Goal: Task Accomplishment & Management: Manage account settings

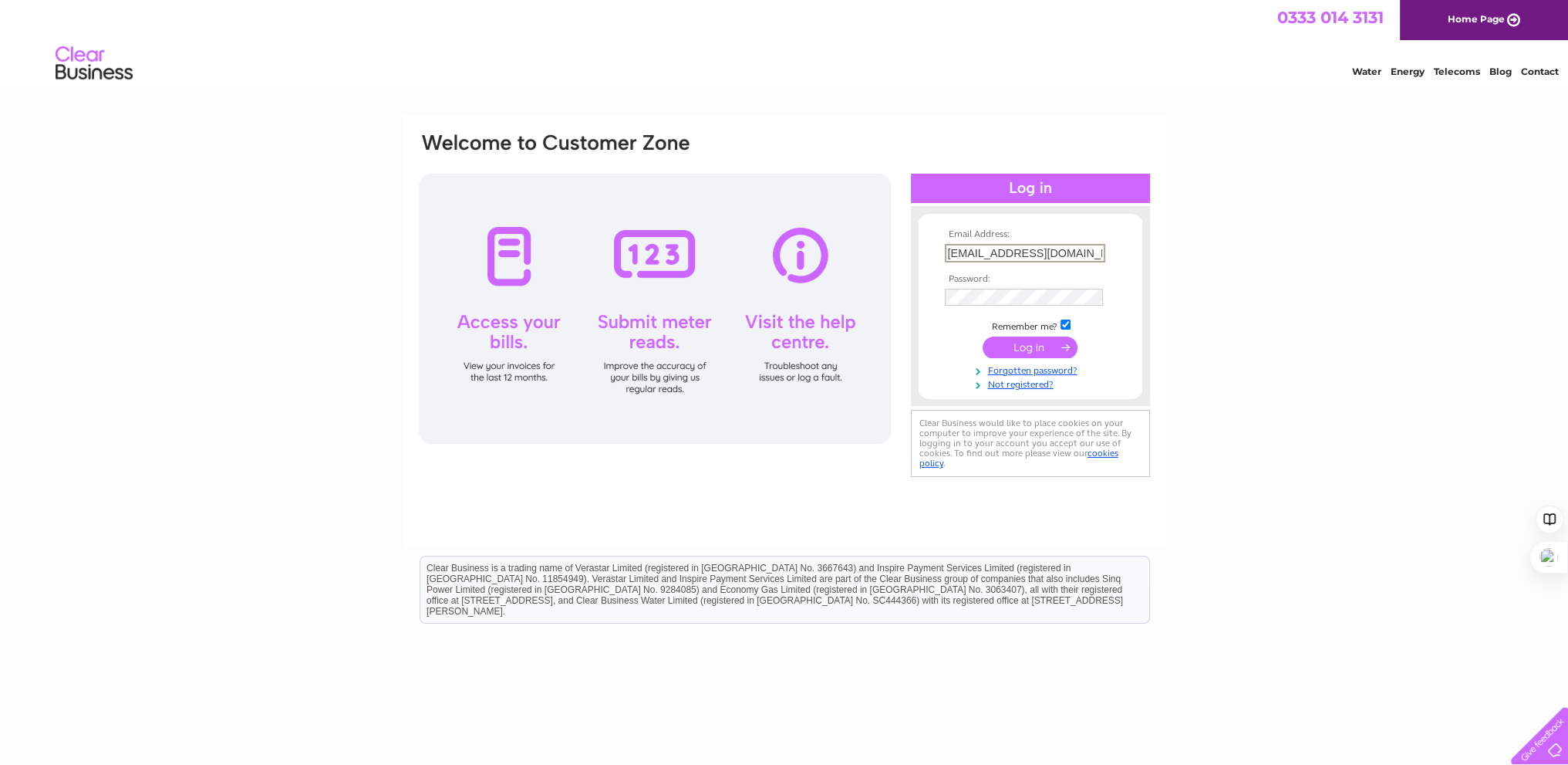
click at [1027, 346] on input "submit" at bounding box center [1030, 346] width 95 height 22
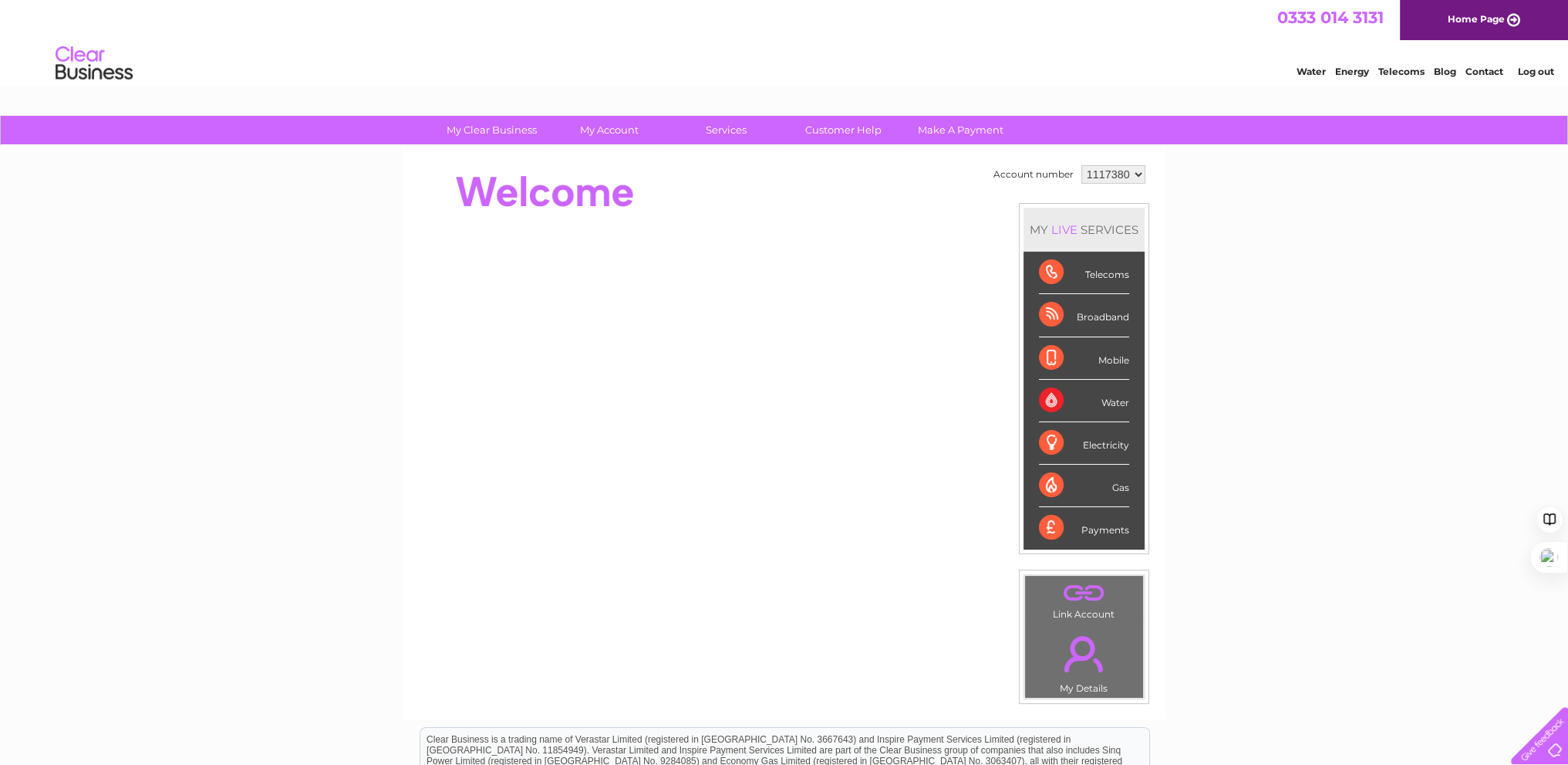
click at [1106, 395] on div "Water" at bounding box center [1084, 400] width 90 height 42
click at [1109, 404] on div "Water" at bounding box center [1084, 400] width 90 height 42
click at [1055, 397] on div "Water" at bounding box center [1084, 400] width 90 height 42
drag, startPoint x: 1101, startPoint y: 453, endPoint x: 1106, endPoint y: 482, distance: 29.4
click at [1103, 457] on div "Electricity" at bounding box center [1084, 443] width 90 height 42
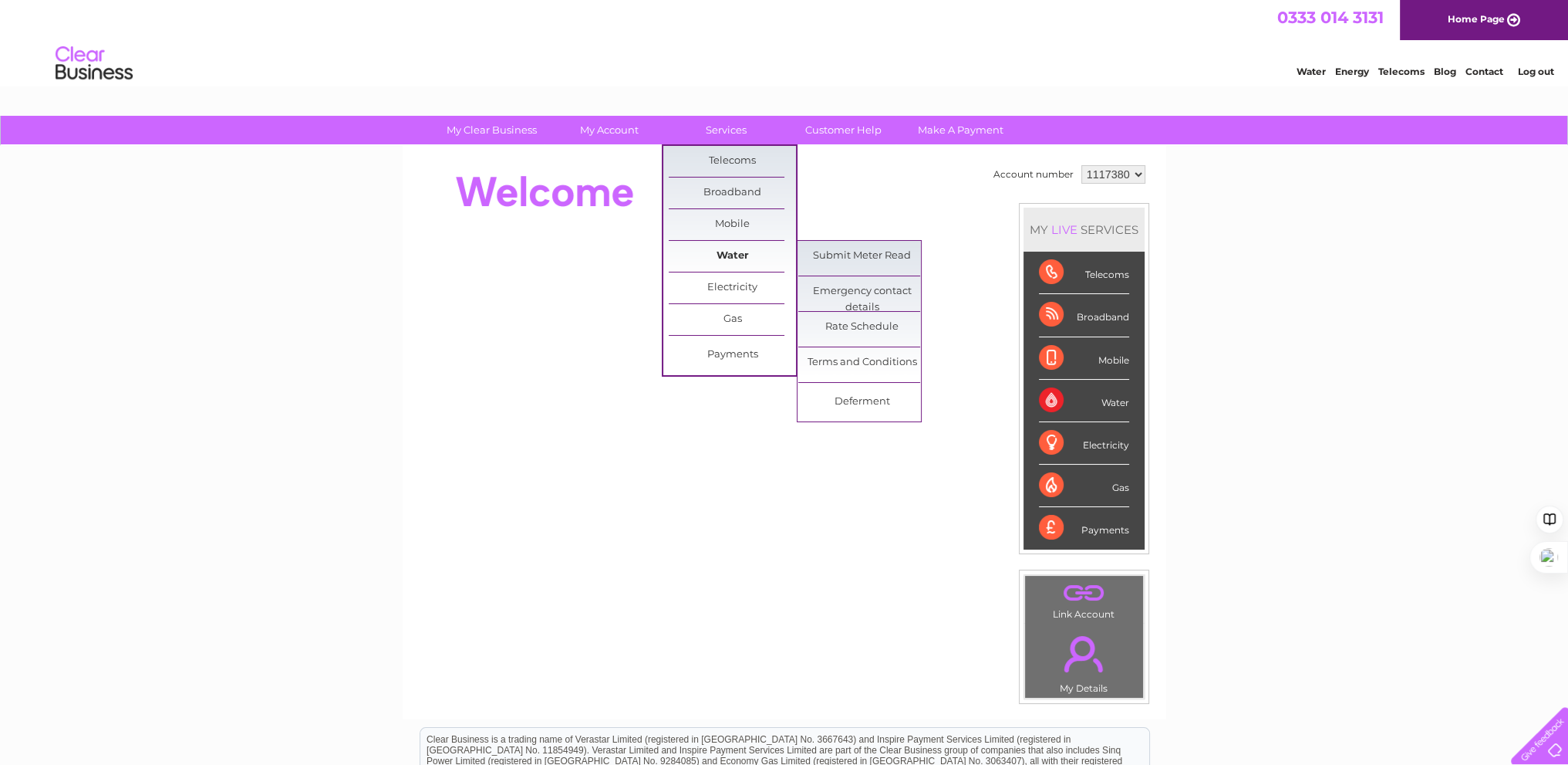
click at [731, 250] on link "Water" at bounding box center [732, 256] width 127 height 31
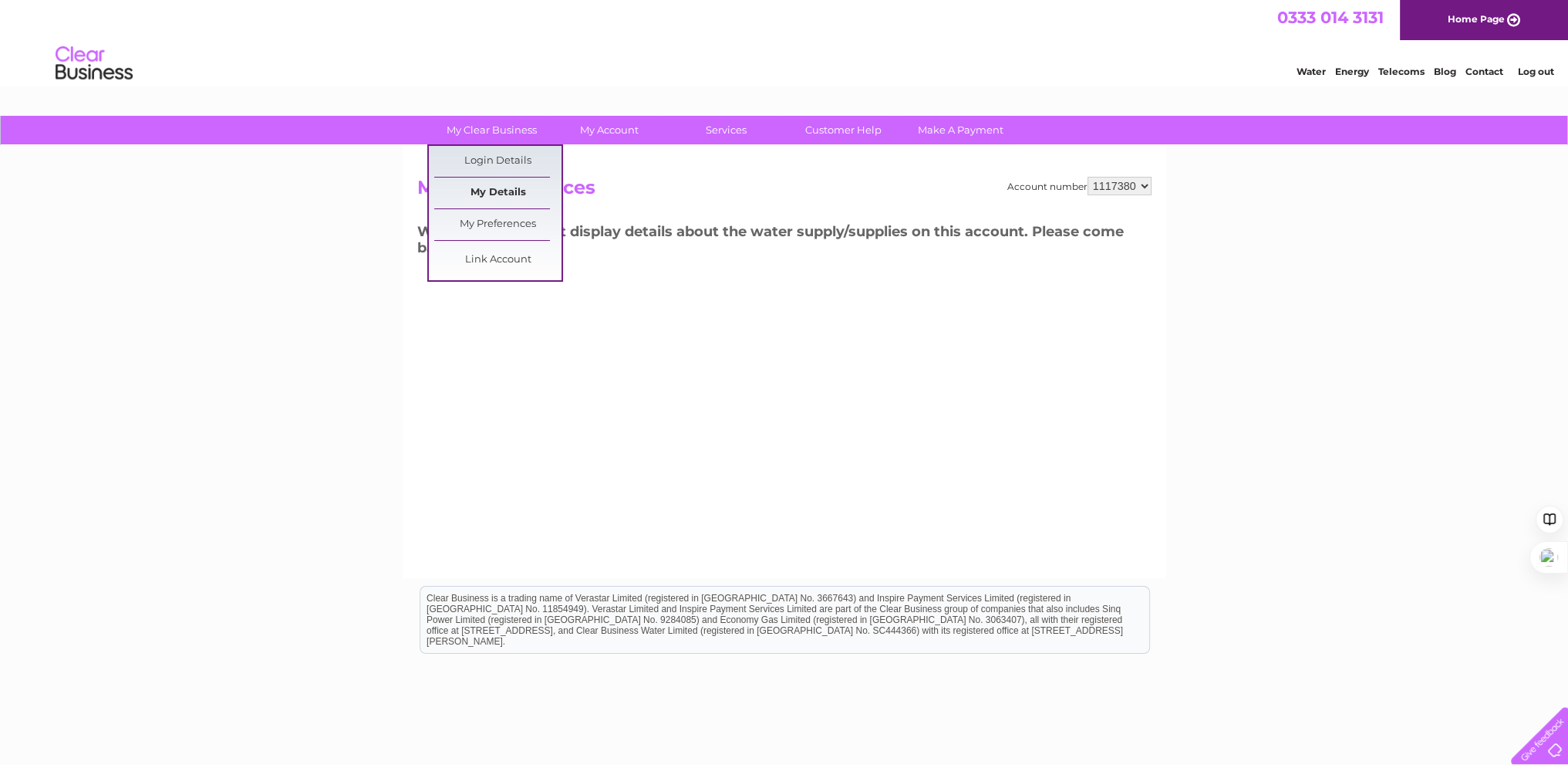
click at [495, 187] on link "My Details" at bounding box center [498, 193] width 127 height 31
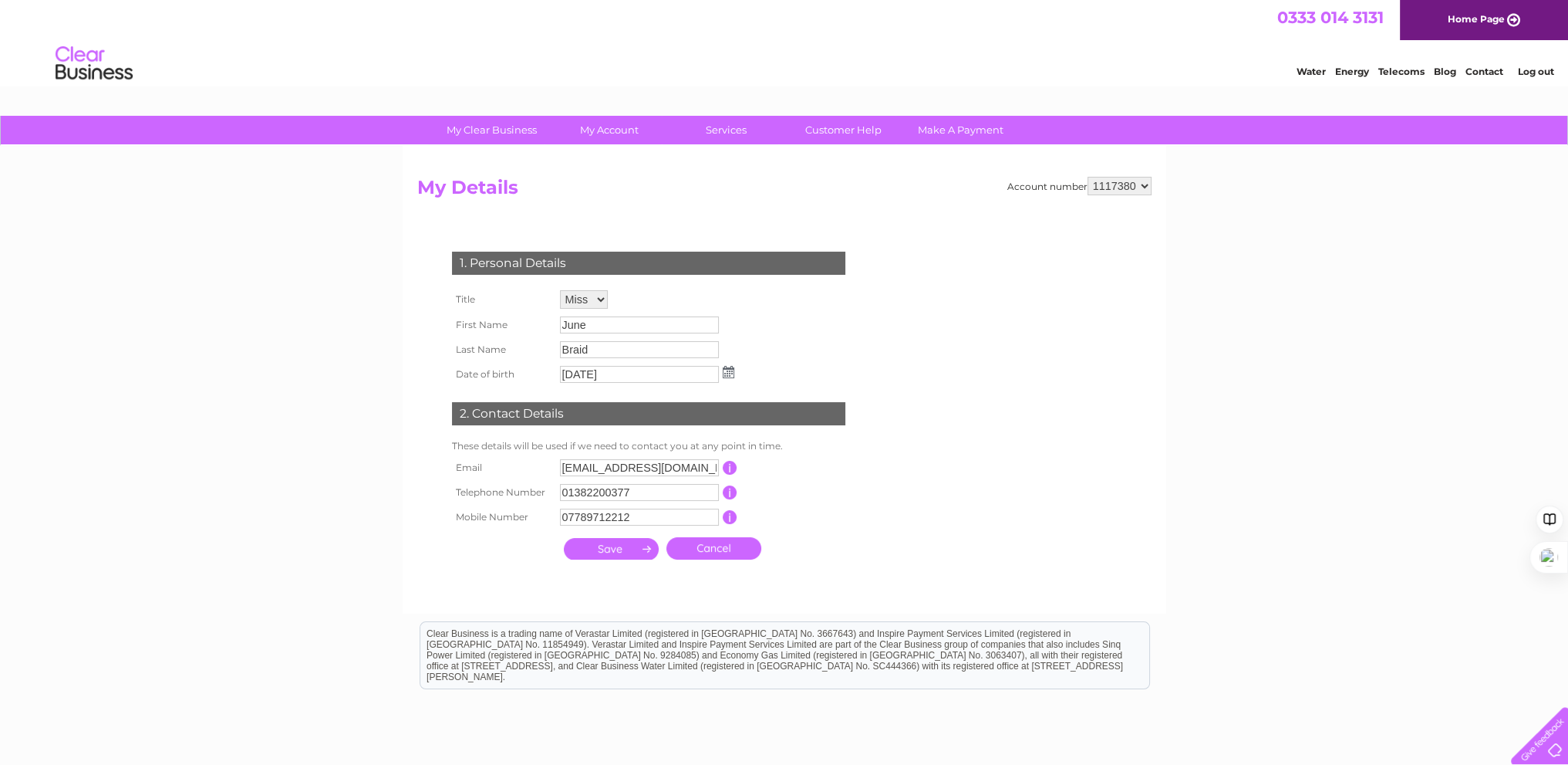
click at [218, 536] on div "My Clear Business Login Details My Details My Preferences Link Account My Accou…" at bounding box center [784, 496] width 1568 height 761
